Goal: Task Accomplishment & Management: Manage account settings

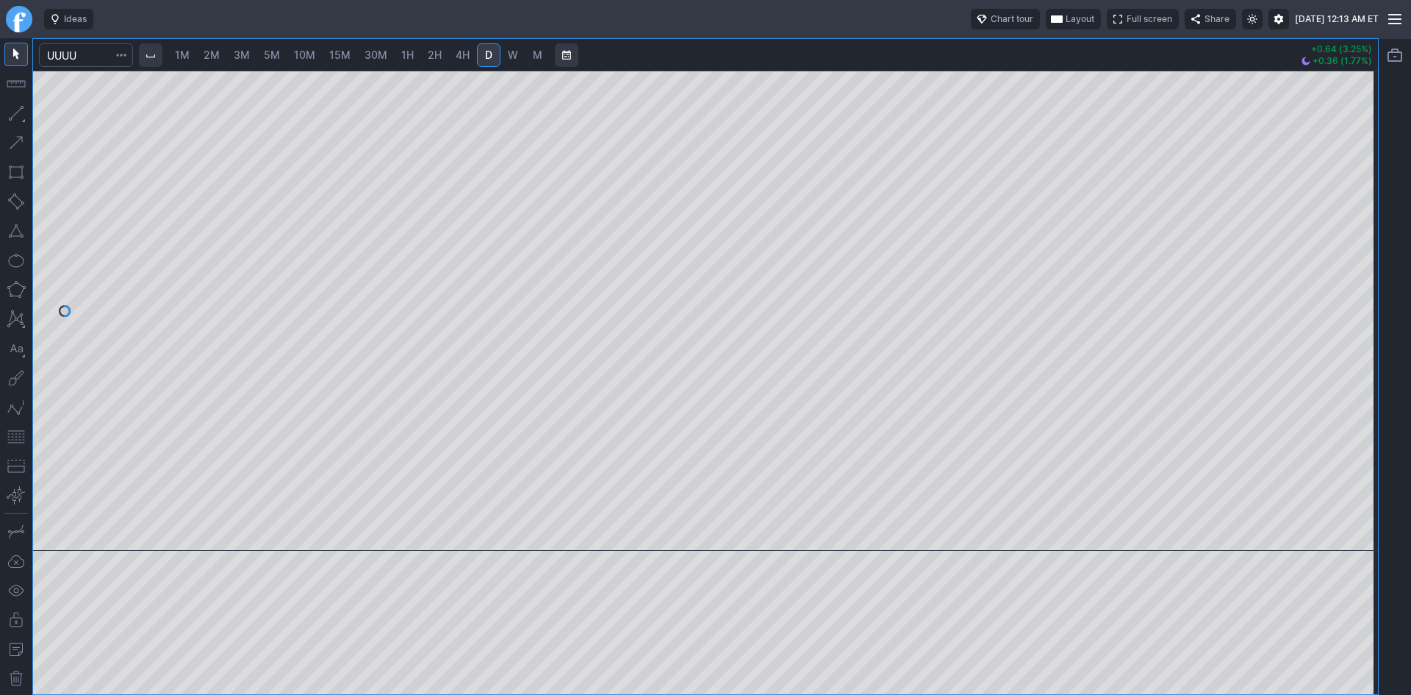
drag, startPoint x: 1368, startPoint y: 270, endPoint x: 1360, endPoint y: 439, distance: 170.0
click at [1360, 439] on div at bounding box center [1362, 306] width 31 height 443
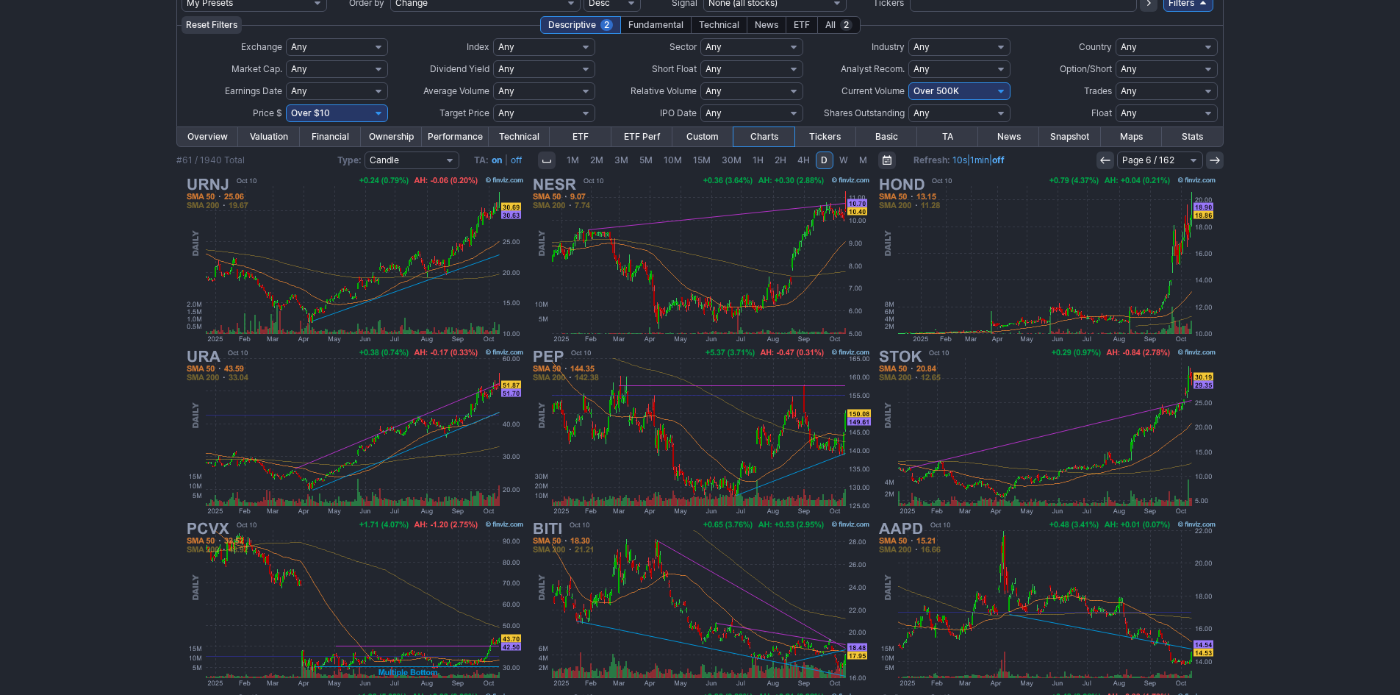
scroll to position [73, 0]
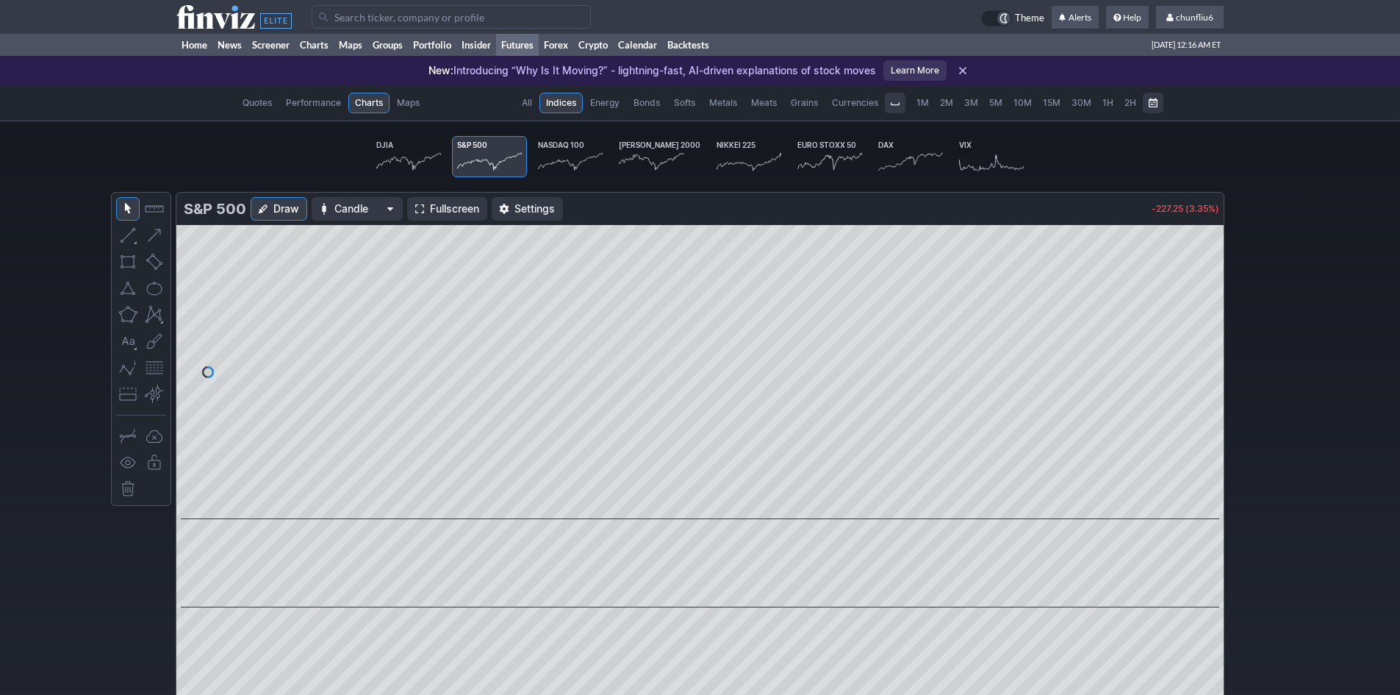
scroll to position [0, 91]
drag, startPoint x: 1188, startPoint y: 17, endPoint x: 1192, endPoint y: 24, distance: 7.6
click at [1190, 17] on span "chunfliu6" at bounding box center [1194, 17] width 37 height 11
click at [1168, 110] on link "Sign Out" at bounding box center [1182, 109] width 82 height 24
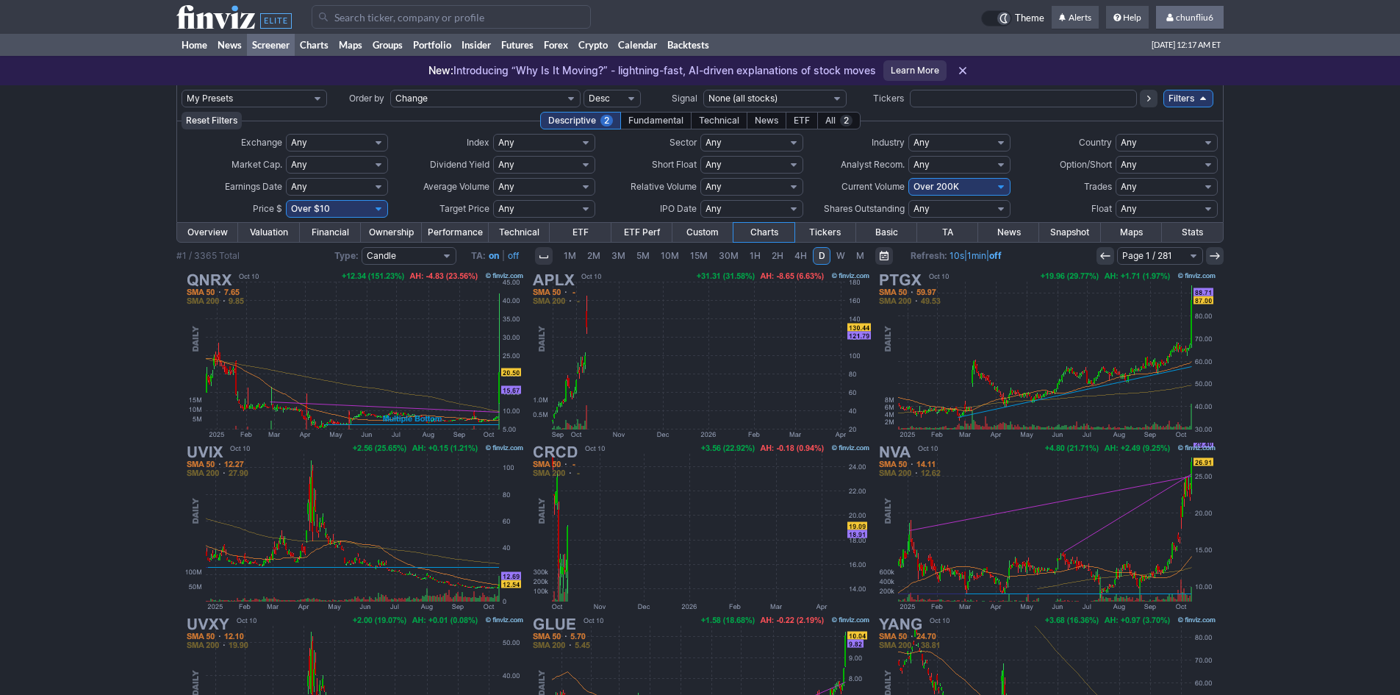
click at [1197, 17] on span "chunfliu6" at bounding box center [1194, 17] width 37 height 11
click at [1173, 115] on link "Sign Out" at bounding box center [1182, 109] width 82 height 24
